Goal: Answer question/provide support: Ask a question

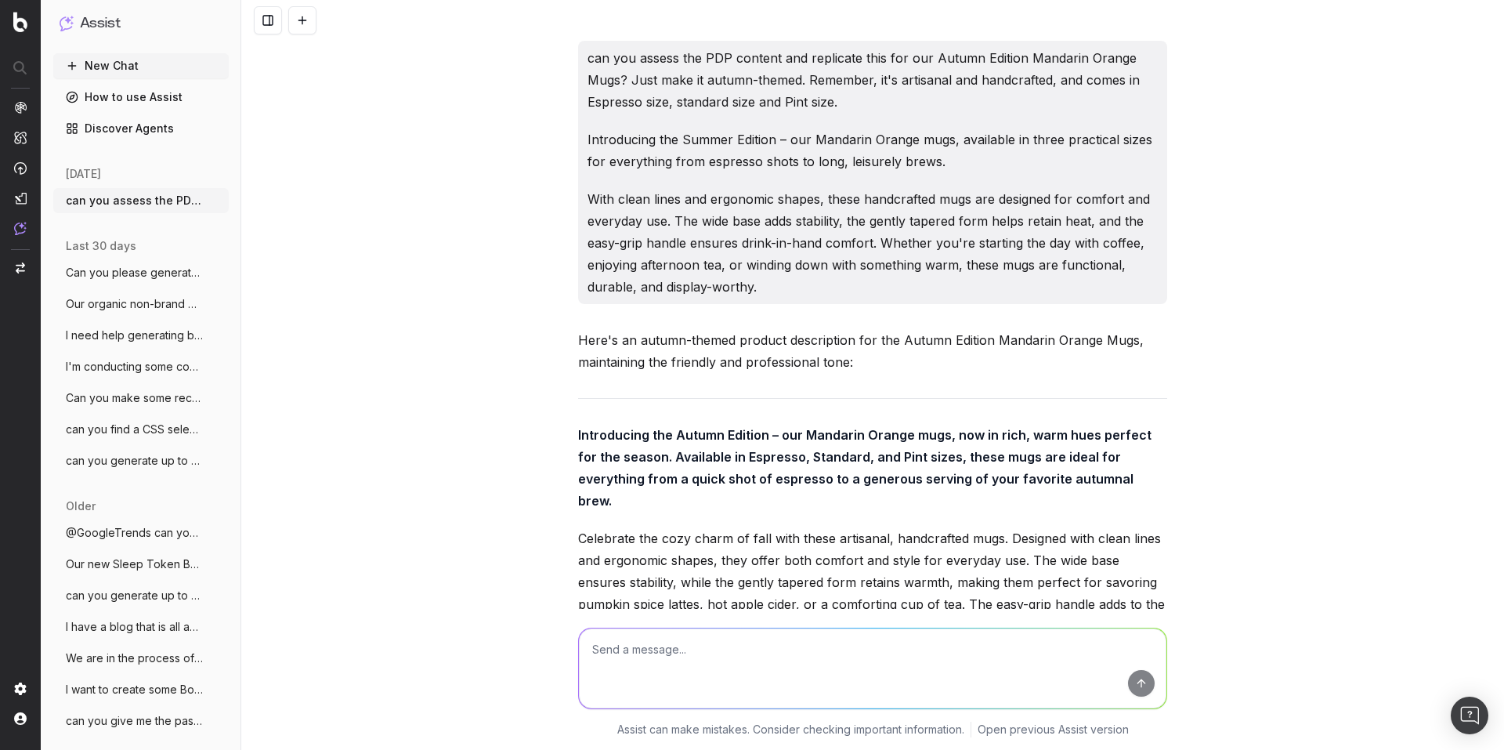
scroll to position [13349, 0]
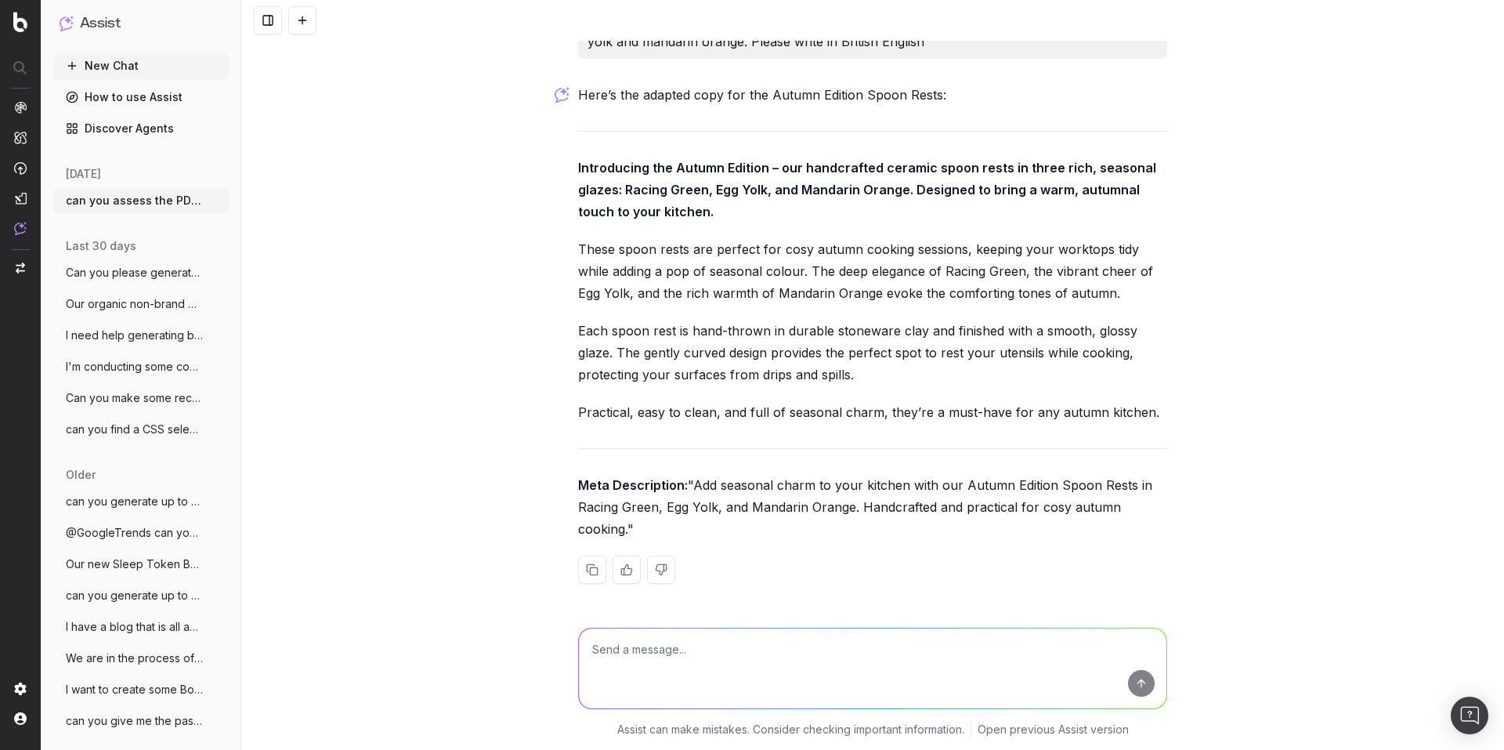
click at [636, 647] on textarea at bounding box center [873, 668] width 588 height 80
paste textarea "Introducing the Summer Edition – our handcrafted stoneware soap dishes in four …"
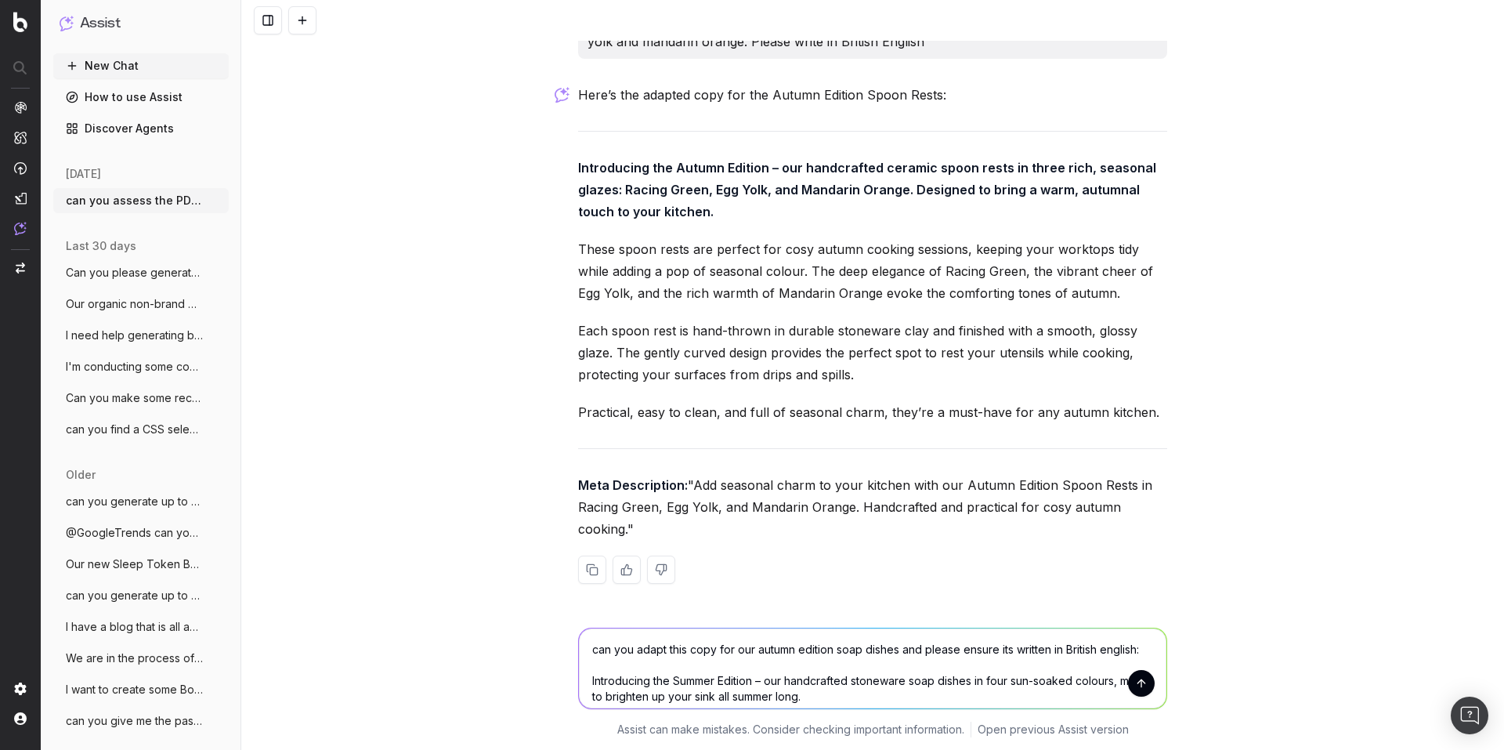
scroll to position [13454, 0]
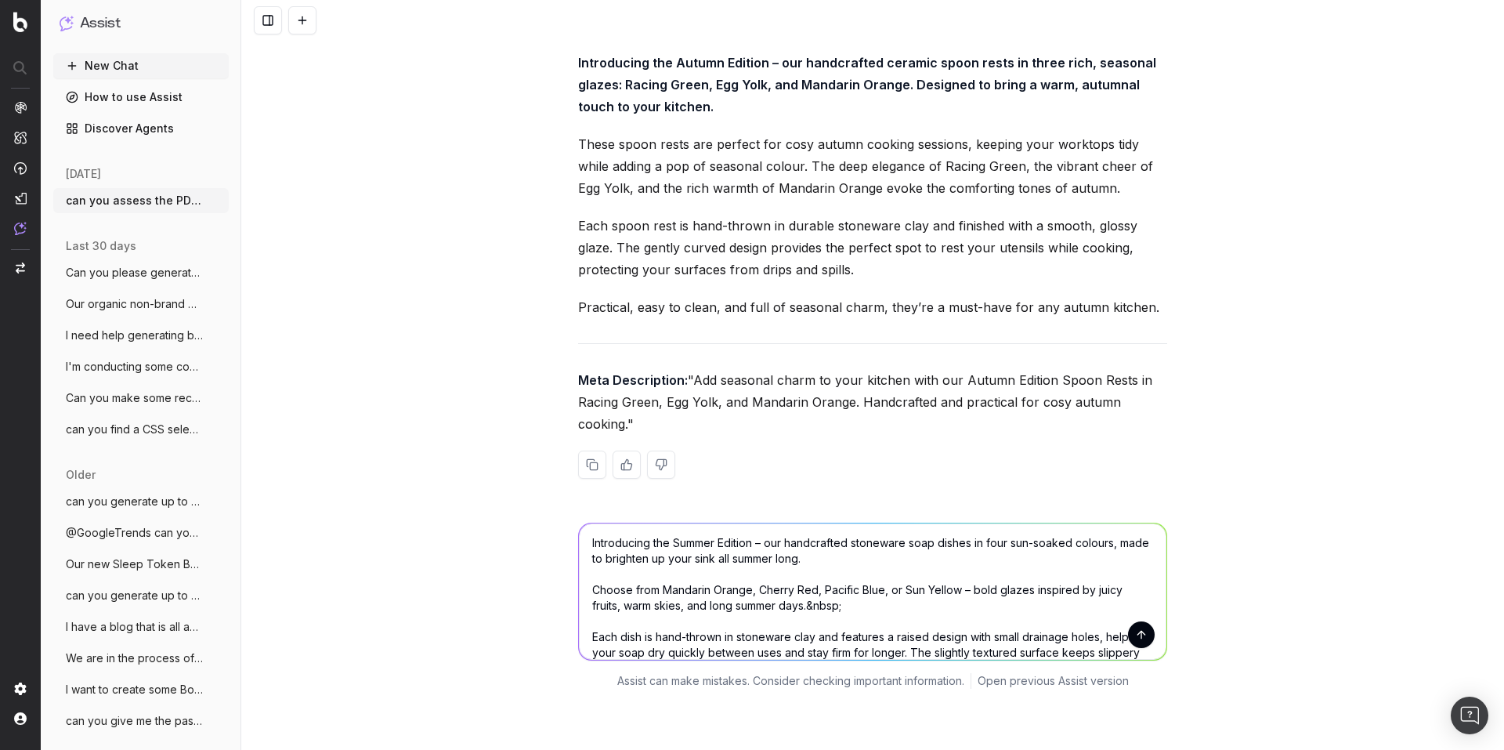
click at [906, 563] on textarea "can you adapt this copy for our autumn edition soap dishes and please ensure it…" at bounding box center [873, 591] width 588 height 136
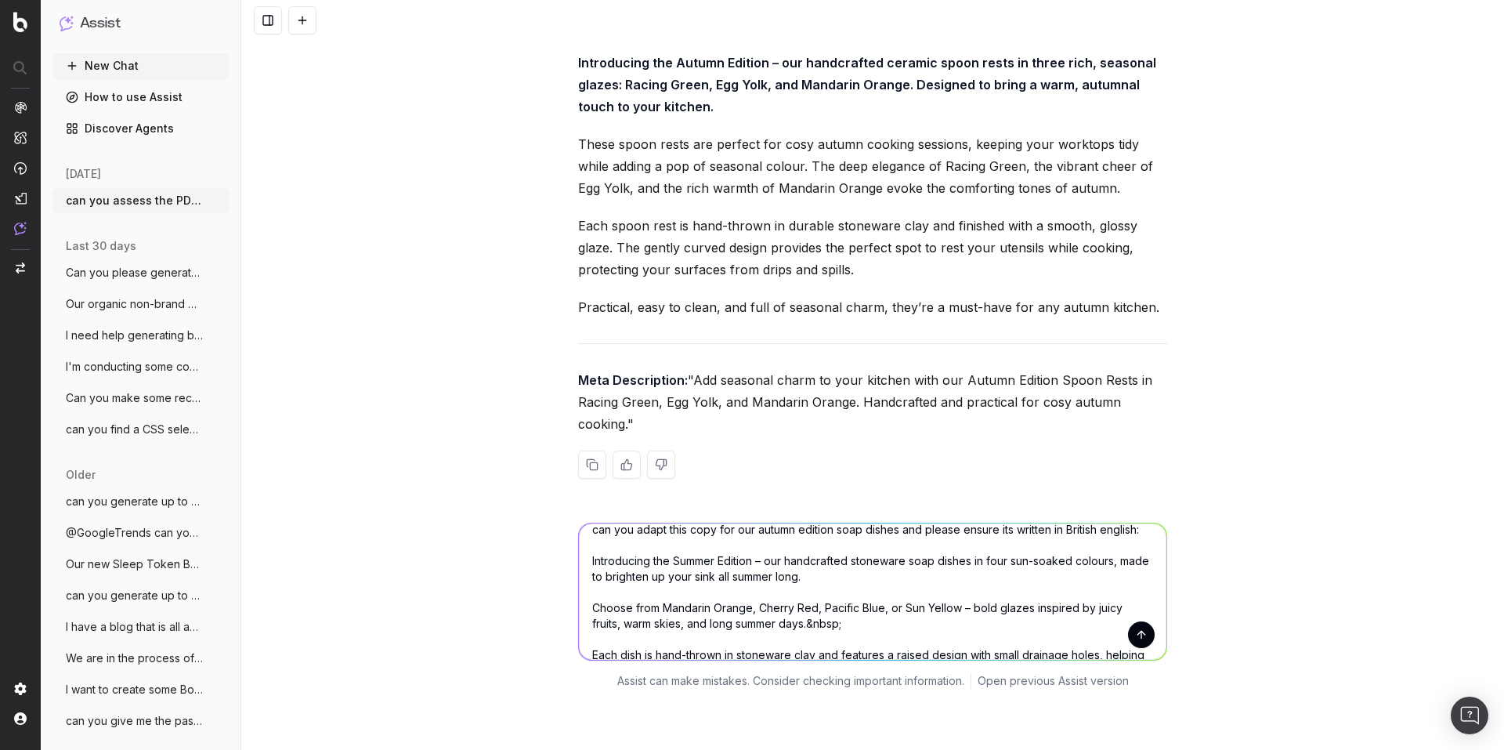
scroll to position [0, 0]
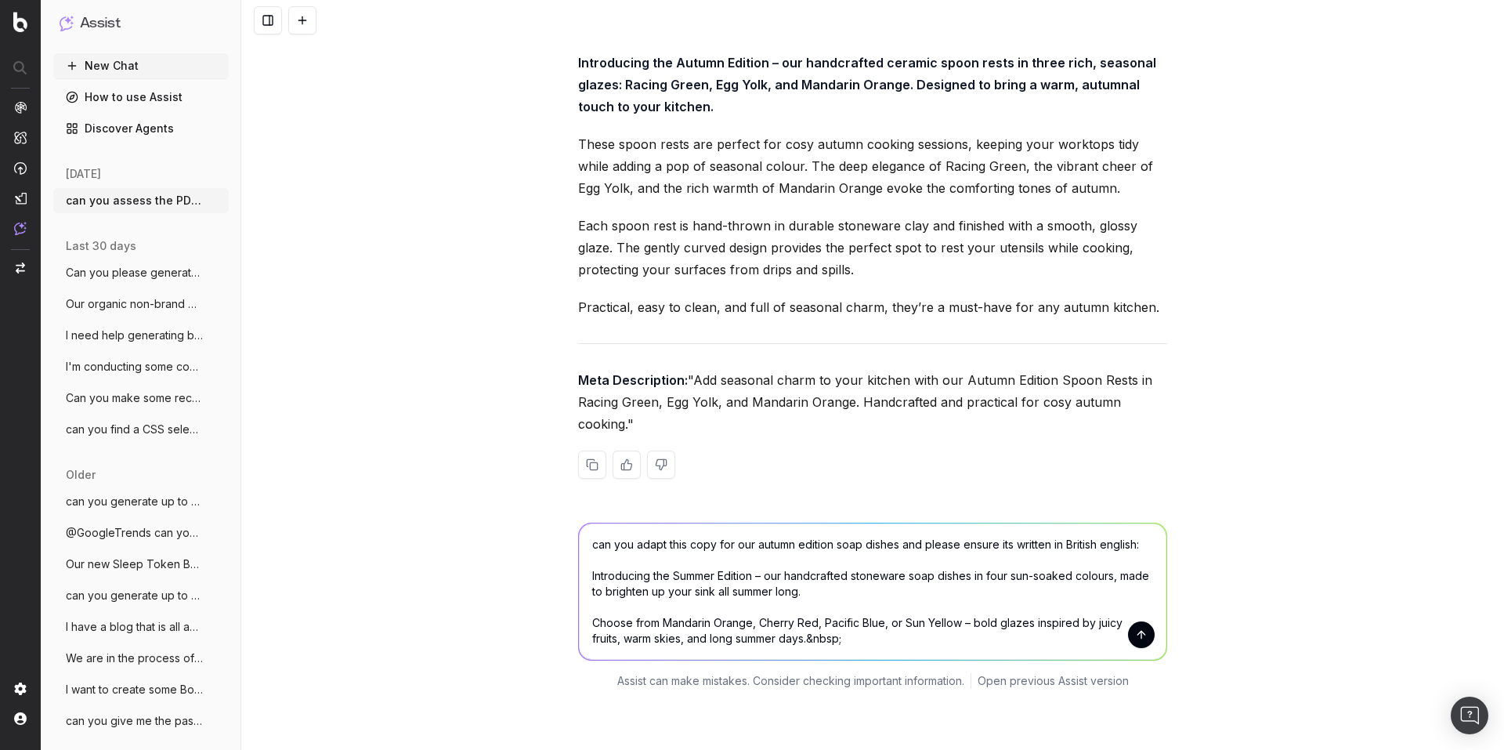
click at [894, 544] on textarea "can you adapt this copy for our autumn edition soap dishes and please ensure it…" at bounding box center [873, 591] width 588 height 136
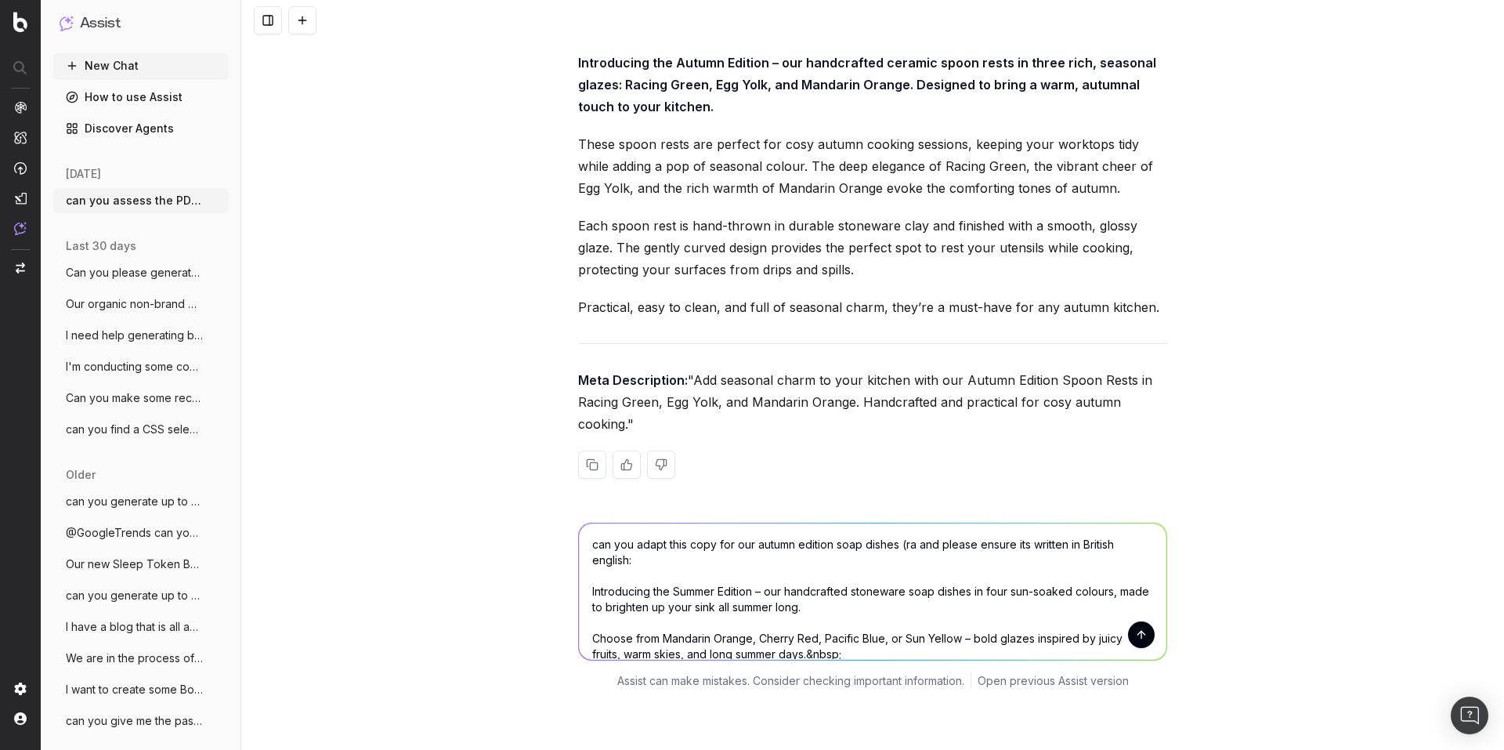
scroll to position [13469, 0]
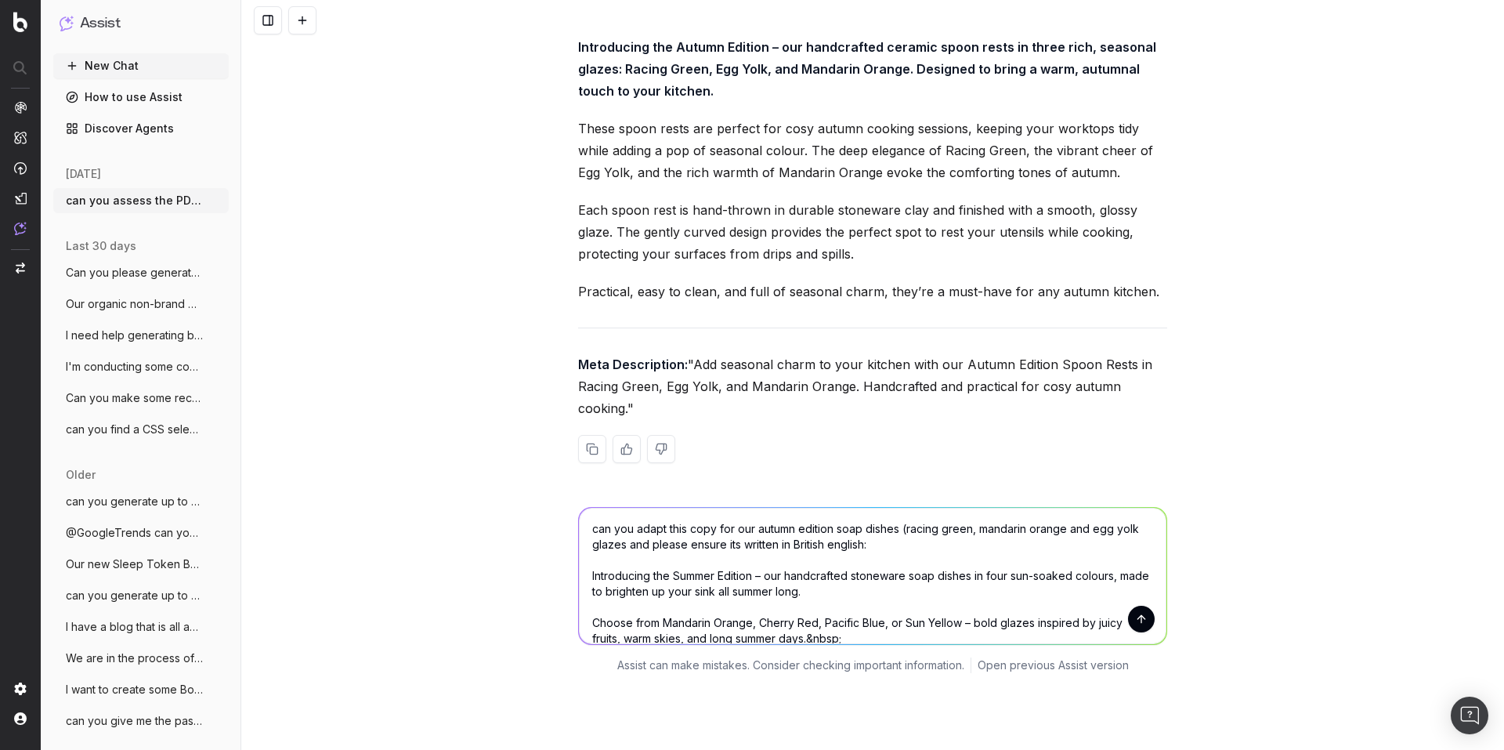
type textarea "can you adapt this copy for our autumn edition soap dishes (racing green, manda…"
click at [923, 542] on textarea "can you adapt this copy for our autumn edition soap dishes (racing green, manda…" at bounding box center [873, 576] width 588 height 136
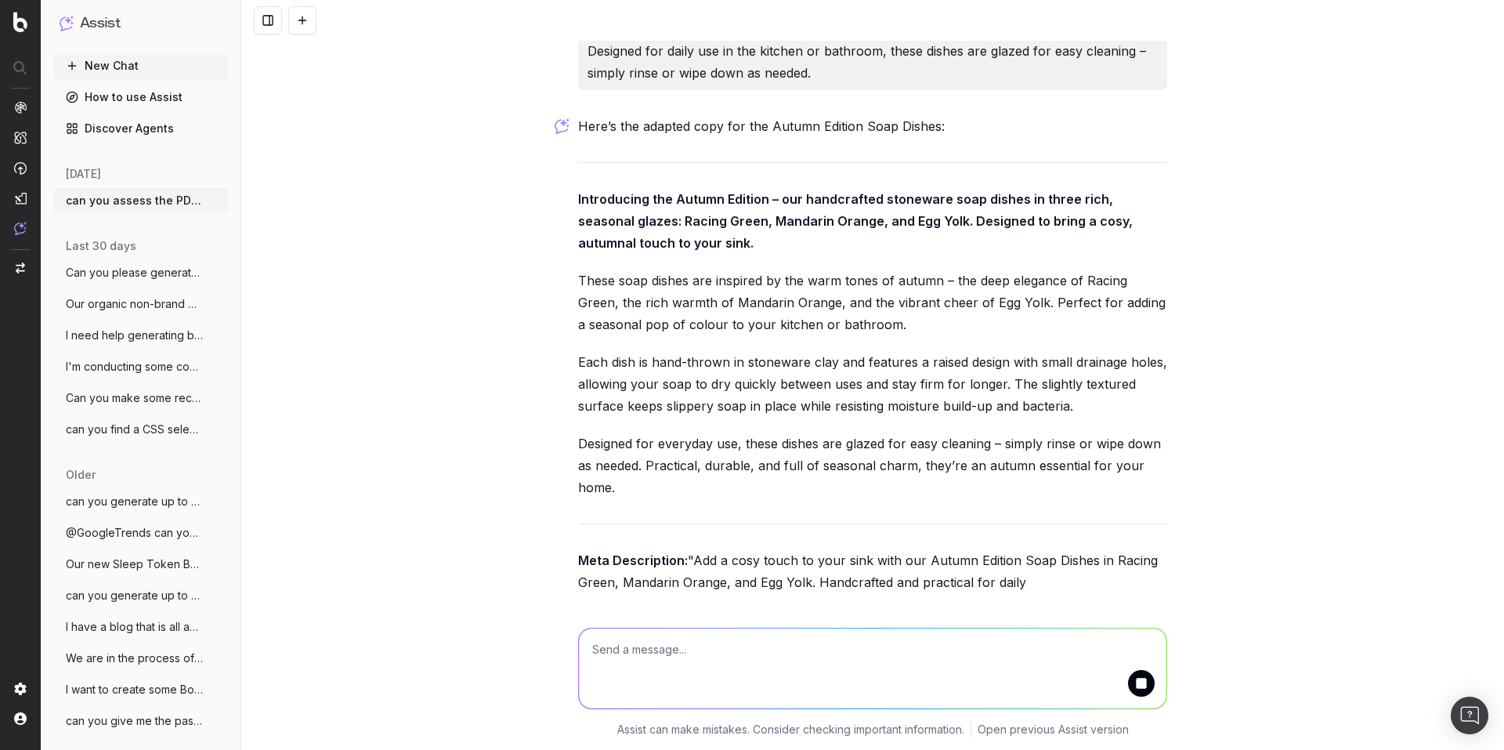
scroll to position [14259, 0]
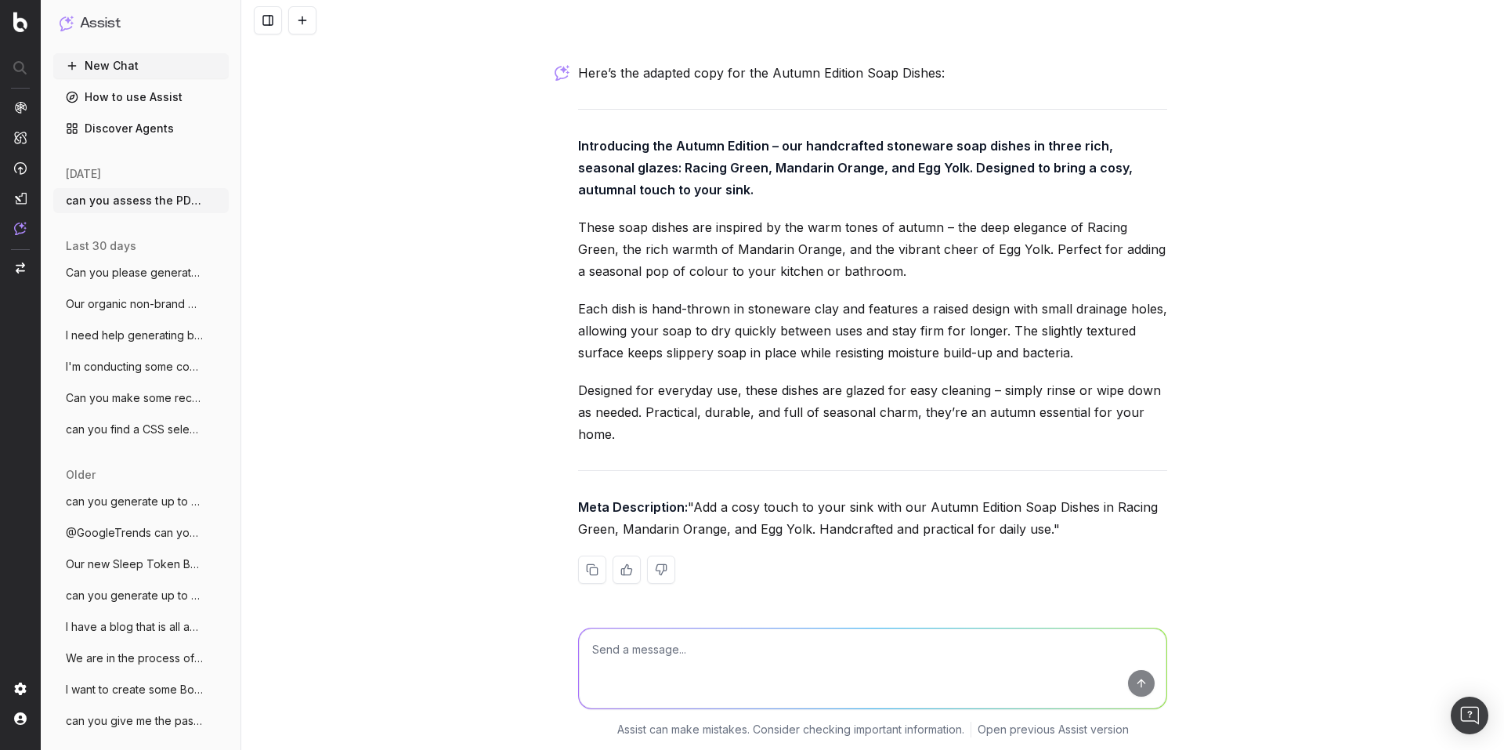
click at [630, 179] on div "Here’s the adapted copy for the Autumn Edition Soap Dishes: Introducing the Aut…" at bounding box center [872, 335] width 589 height 547
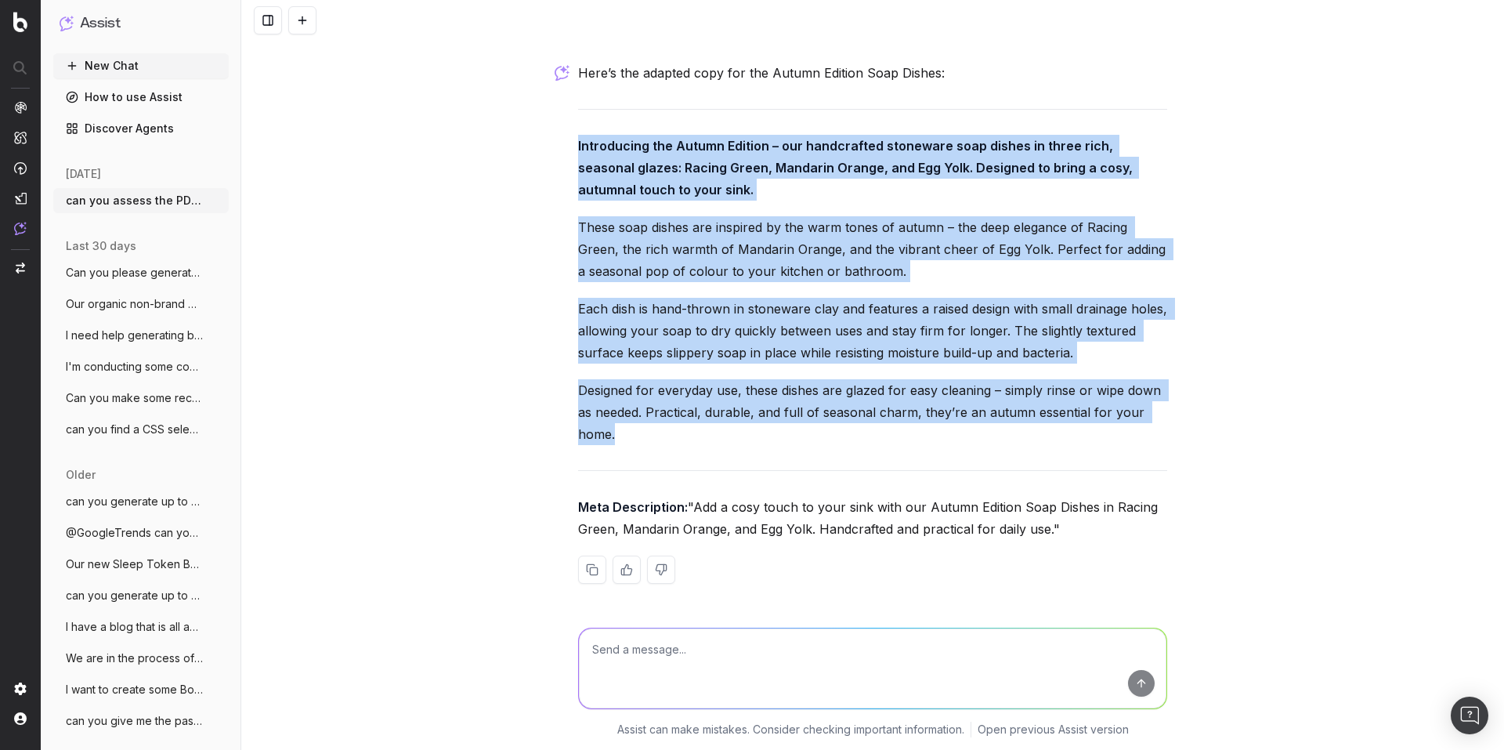
drag, startPoint x: 566, startPoint y: 118, endPoint x: 616, endPoint y: 411, distance: 297.3
copy div "Introducing the Autumn Edition – our handcrafted stoneware soap dishes in three…"
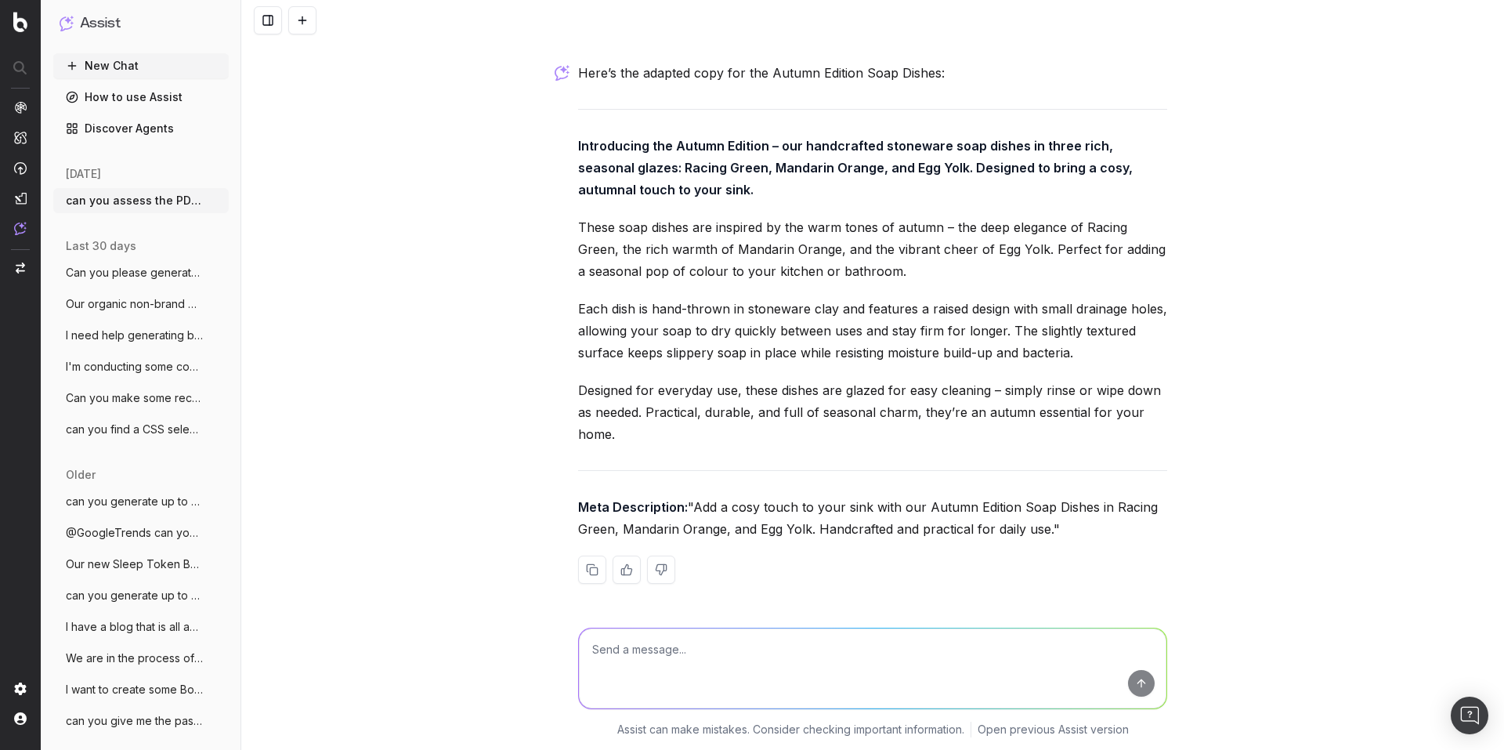
click at [655, 528] on p "Meta Description: "Add a cosy touch to your sink with our Autumn Edition Soap D…" at bounding box center [872, 518] width 589 height 44
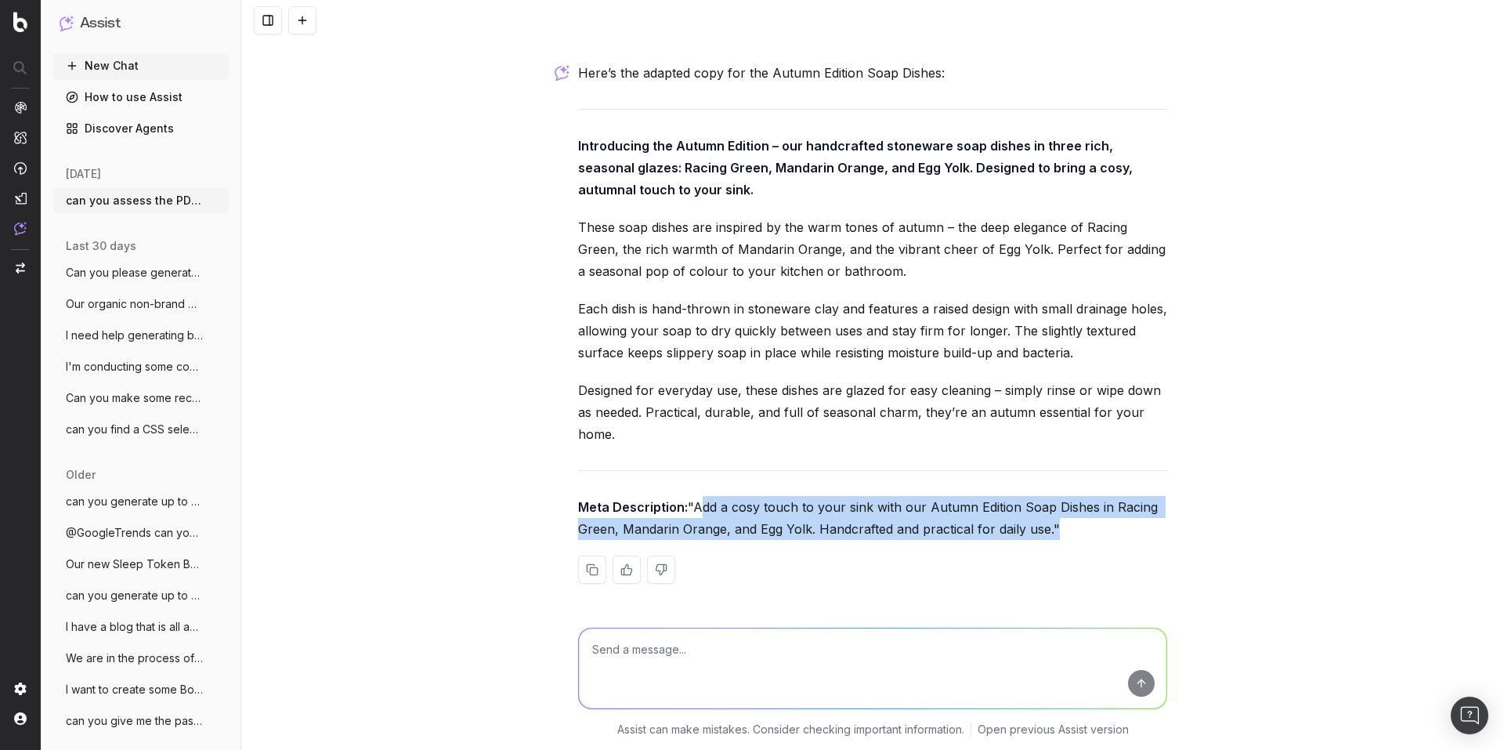
drag, startPoint x: 579, startPoint y: 508, endPoint x: 939, endPoint y: 532, distance: 361.2
click at [939, 532] on p "Meta Description: "Add a cosy touch to your sink with our Autumn Edition Soap D…" at bounding box center [872, 518] width 589 height 44
copy p "Add a cosy touch to your sink with our Autumn Edition Soap Dishes in Racing Gre…"
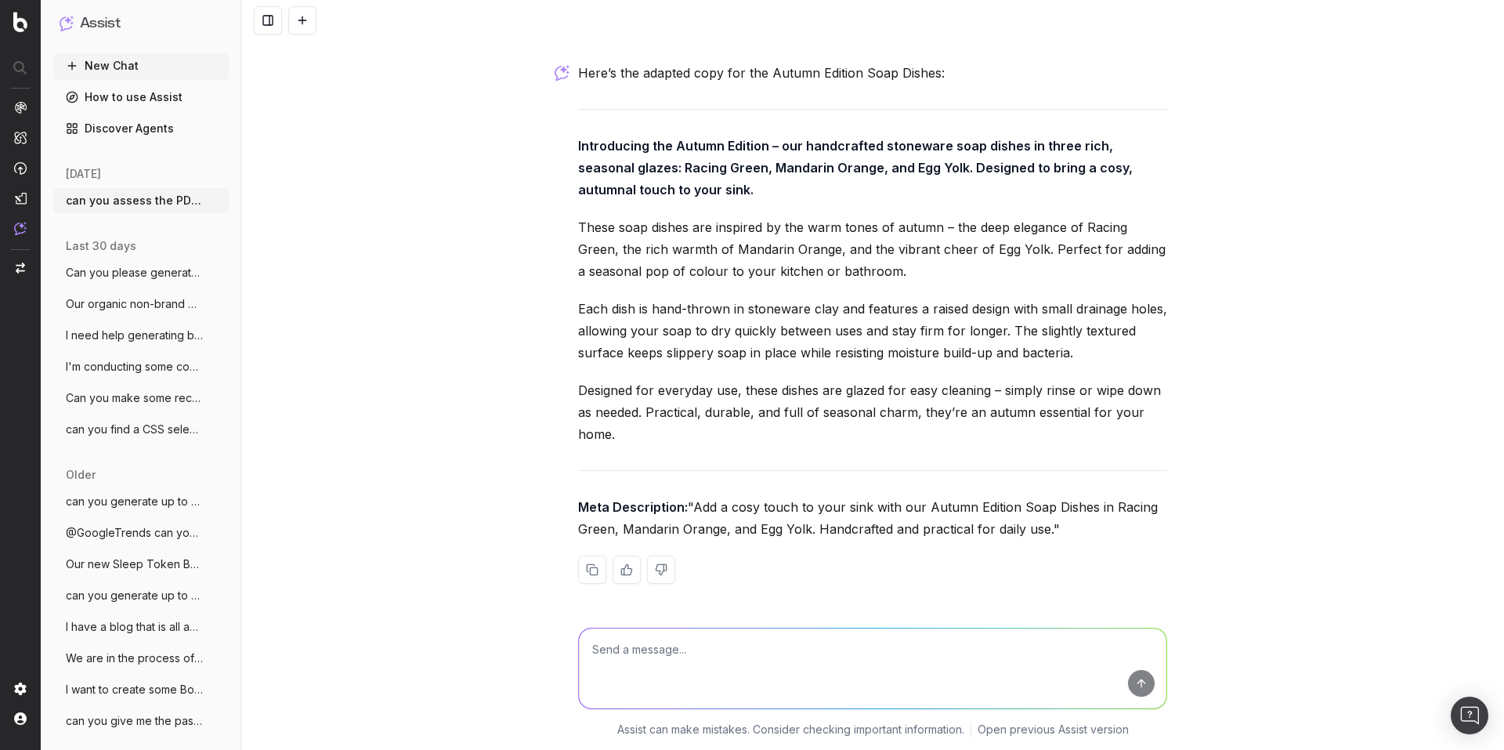
click at [638, 657] on textarea at bounding box center [873, 668] width 588 height 80
paste textarea "Introducing the Summer Edition – our handcrafted incense burners in four sun-so…"
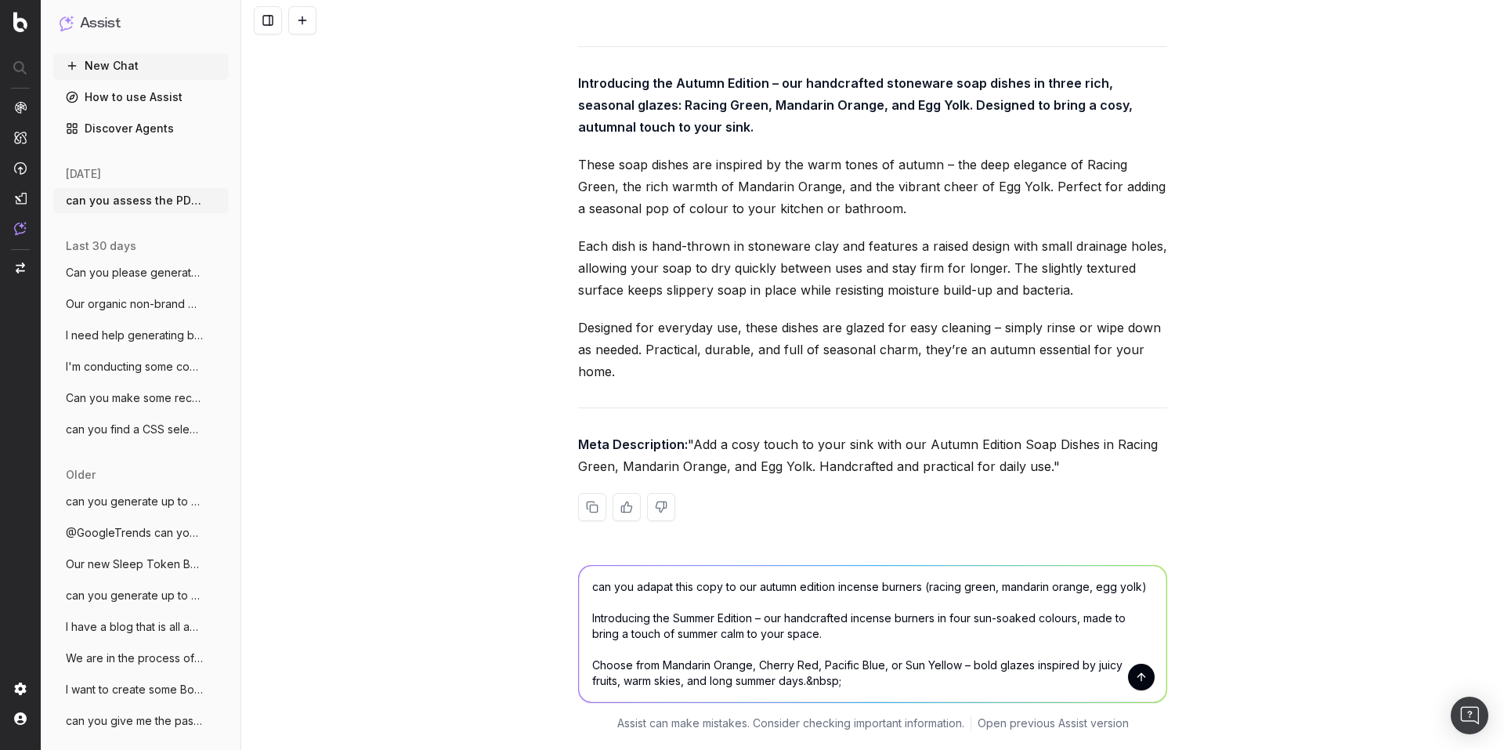
scroll to position [14113, 0]
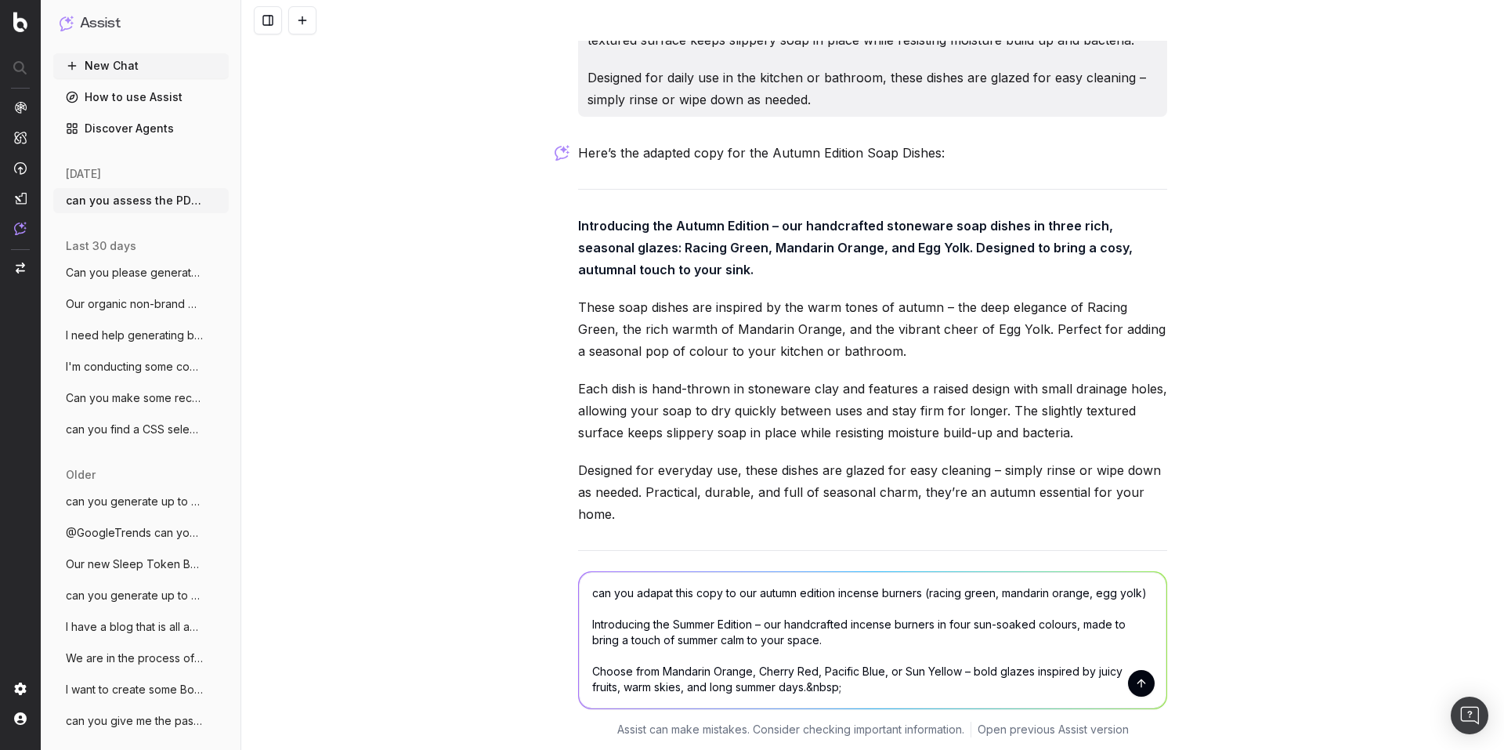
click at [659, 595] on textarea "can you adapat this copy to our autumn edition incense burners (racing green, m…" at bounding box center [873, 640] width 588 height 136
type textarea "can you adapt this copy to our autumn edition incense burners (racing green, ma…"
click at [726, 609] on textarea "can you adapt this copy to our autumn edition incense burners (racing green, ma…" at bounding box center [873, 640] width 588 height 136
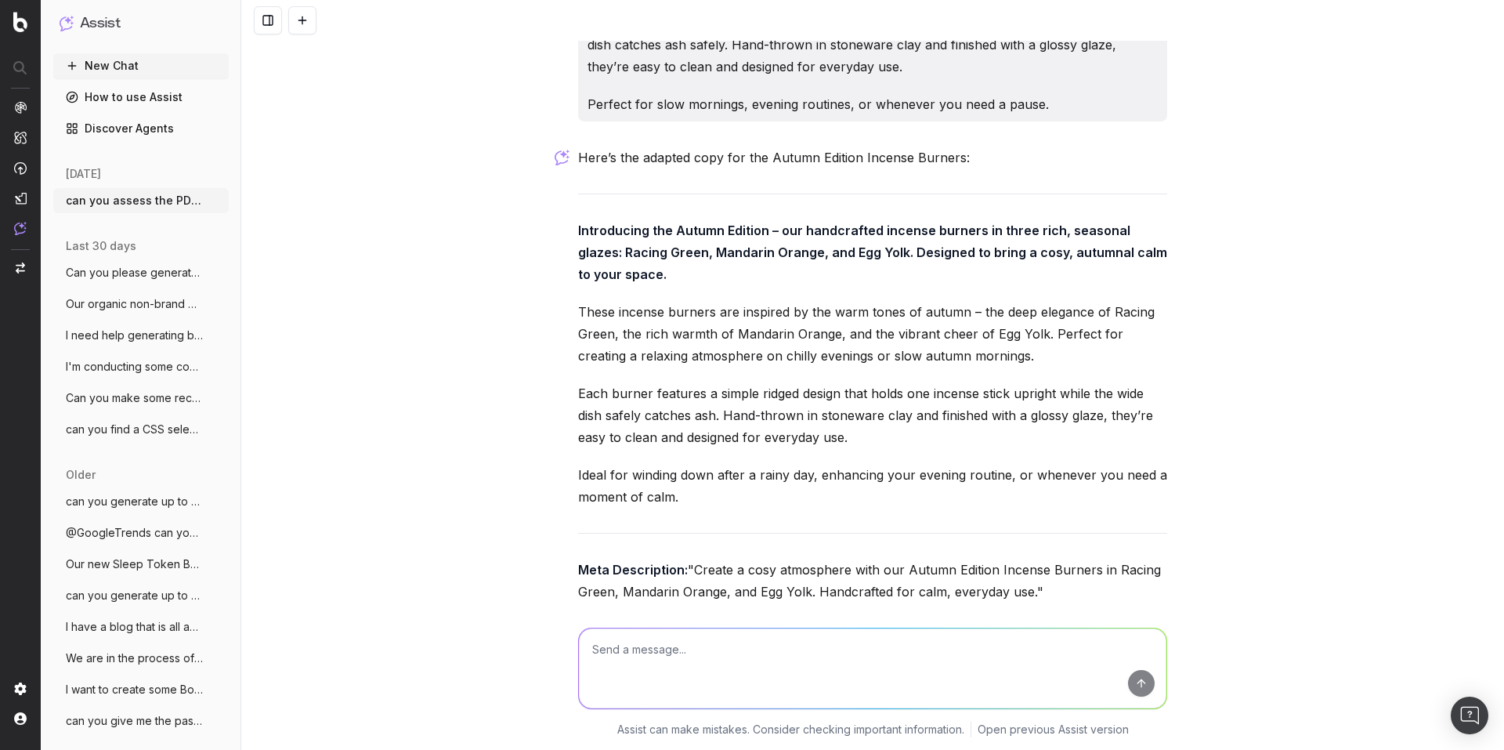
scroll to position [15126, 0]
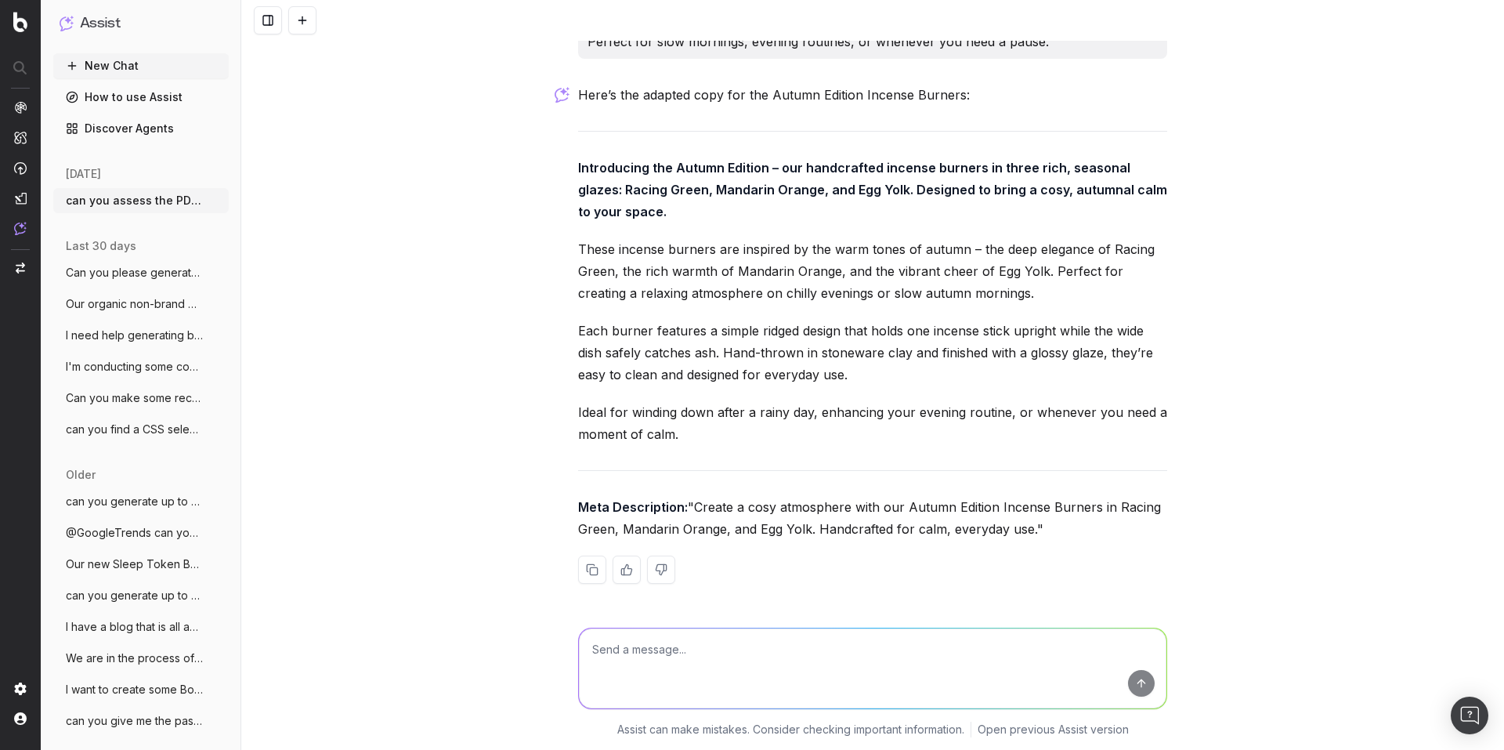
click at [636, 501] on p "Meta Description: "Create a cosy atmosphere with our Autumn Edition Incense Bur…" at bounding box center [872, 518] width 589 height 44
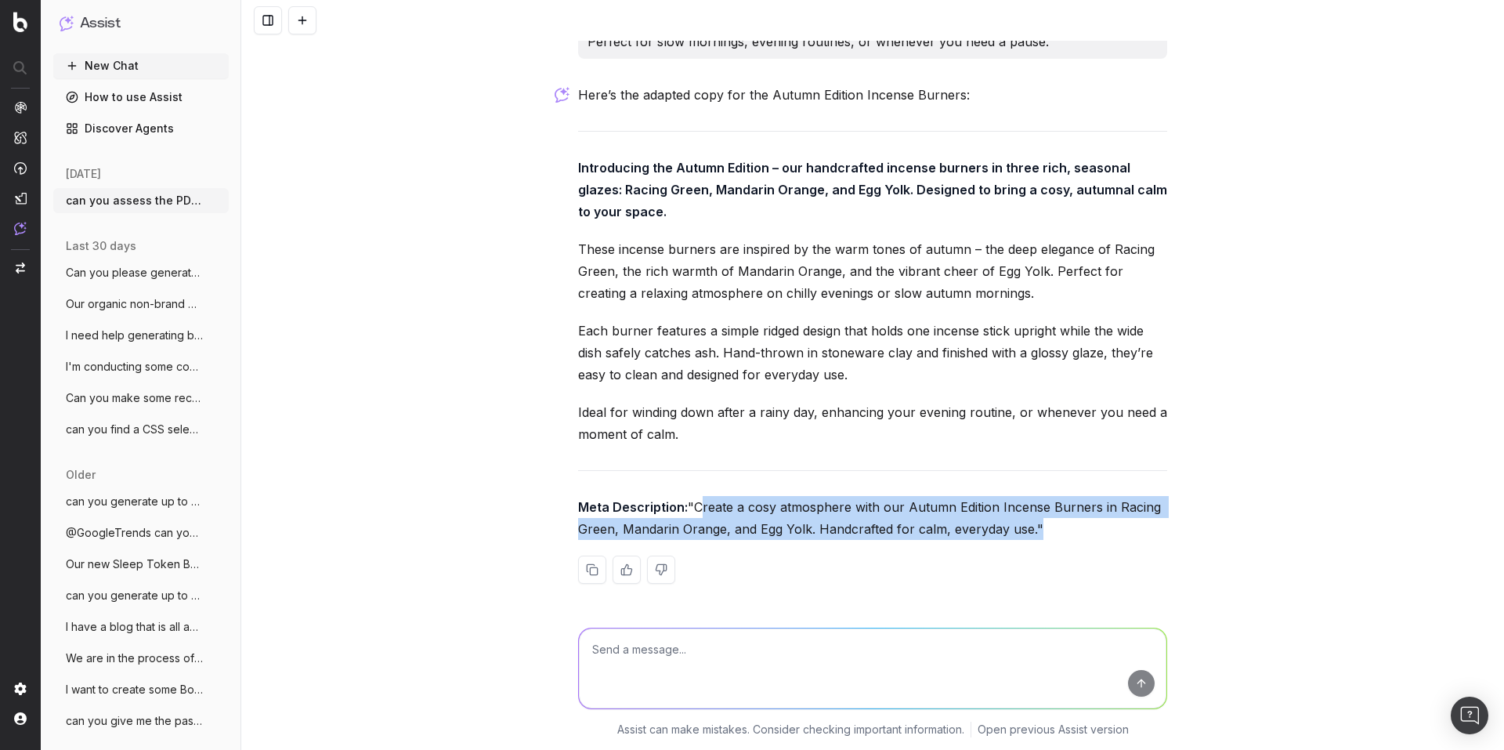
drag, startPoint x: 580, startPoint y: 505, endPoint x: 921, endPoint y: 530, distance: 342.5
click at [921, 530] on p "Meta Description: "Create a cosy atmosphere with our Autumn Edition Incense Bur…" at bounding box center [872, 518] width 589 height 44
copy p "Create a cosy atmosphere with our Autumn Edition Incense Burners in Racing Gree…"
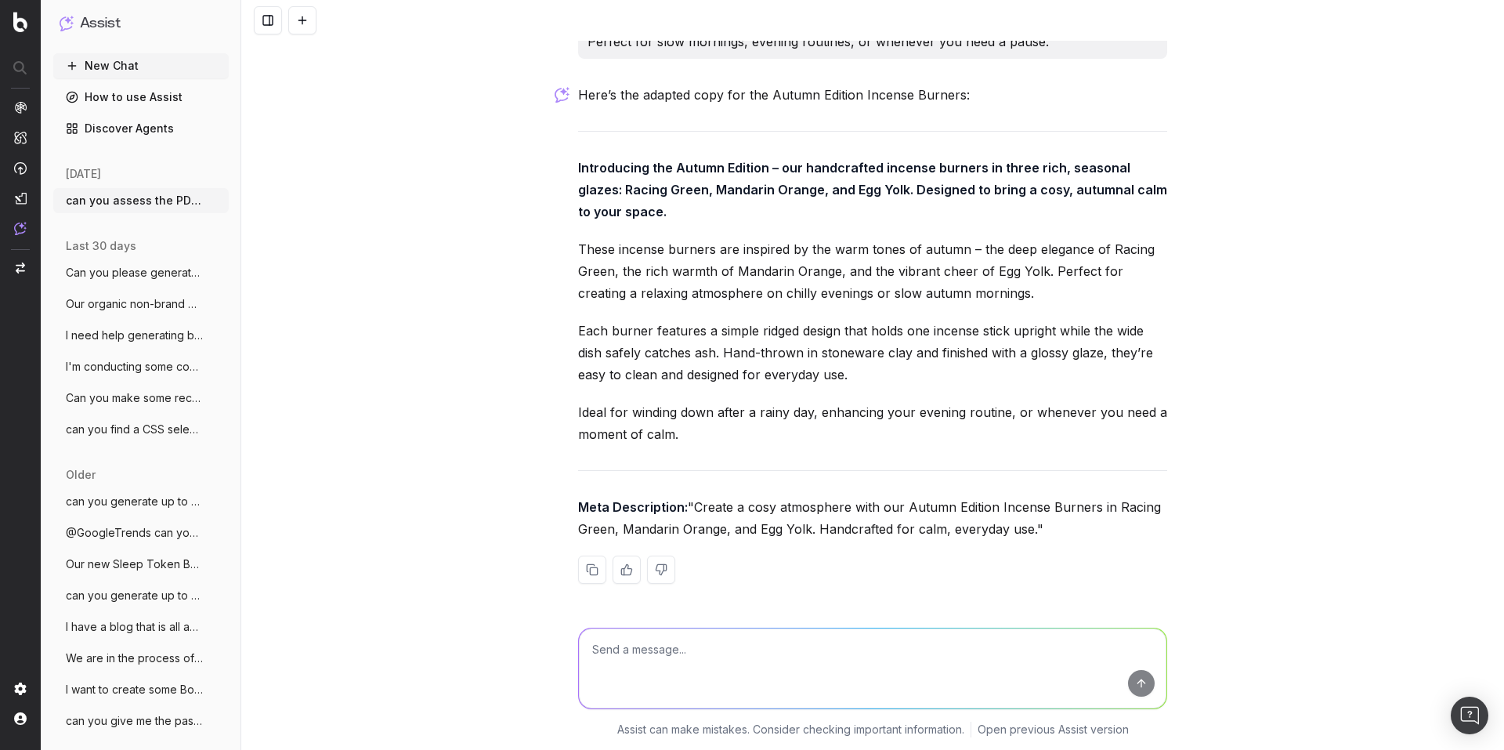
click at [773, 370] on div "Here’s the adapted copy for the Autumn Edition Incense Burners: Introducing the…" at bounding box center [872, 346] width 589 height 525
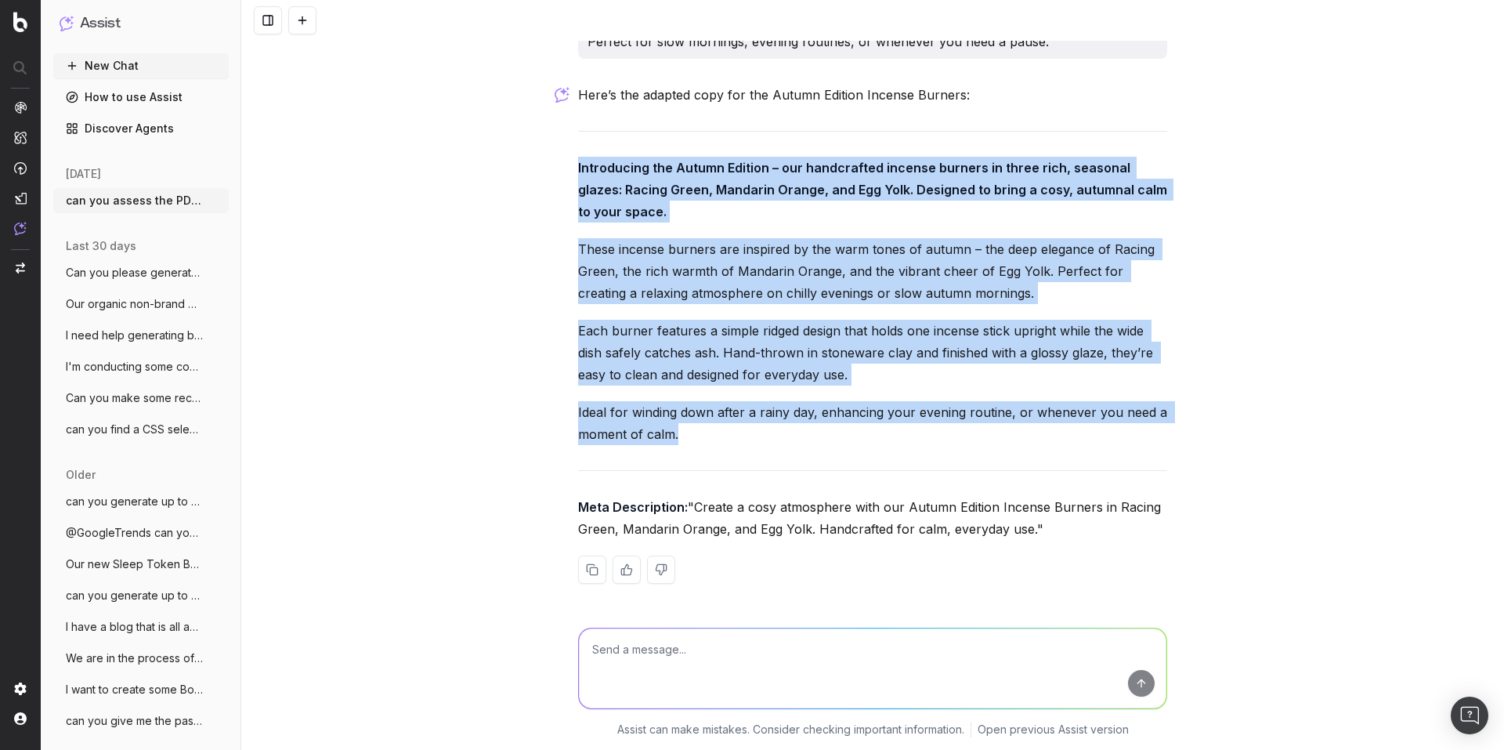
drag, startPoint x: 568, startPoint y: 217, endPoint x: 710, endPoint y: 484, distance: 302.5
click at [710, 484] on div "can you assess the PDP content and replicate this for our Autumn Edition Mandar…" at bounding box center [872, 375] width 1263 height 750
copy div "Introducing the Autumn Edition – our handcrafted incense burners in three rich,…"
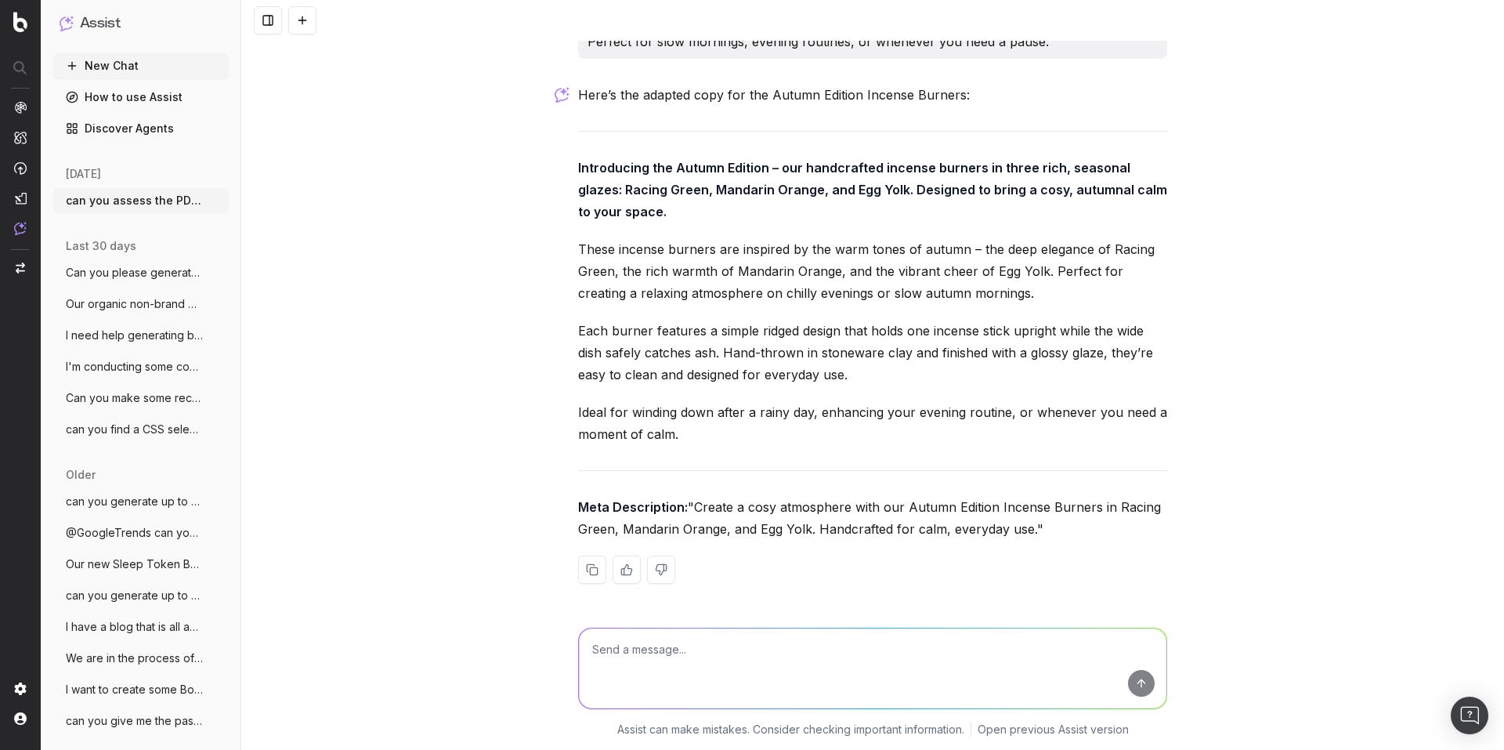
click at [466, 506] on div "can you assess the PDP content and replicate this for our Autumn Edition Mandar…" at bounding box center [872, 375] width 1263 height 750
